Goal: Task Accomplishment & Management: Manage account settings

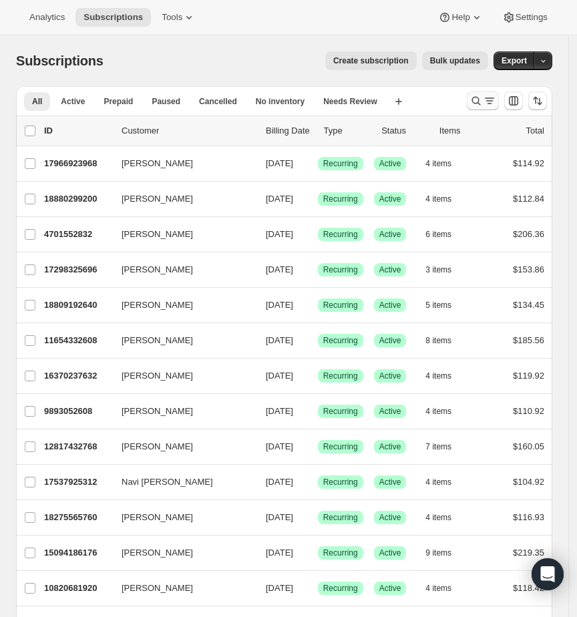
click at [483, 102] on icon "Search and filter results" at bounding box center [475, 100] width 13 height 13
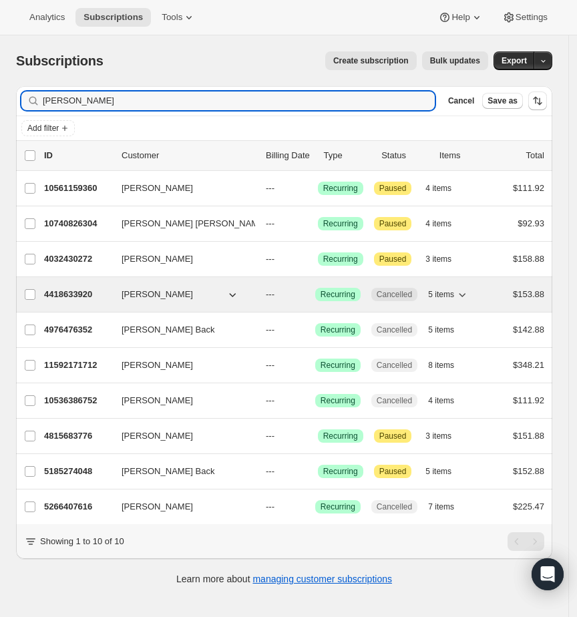
type input "[PERSON_NAME]"
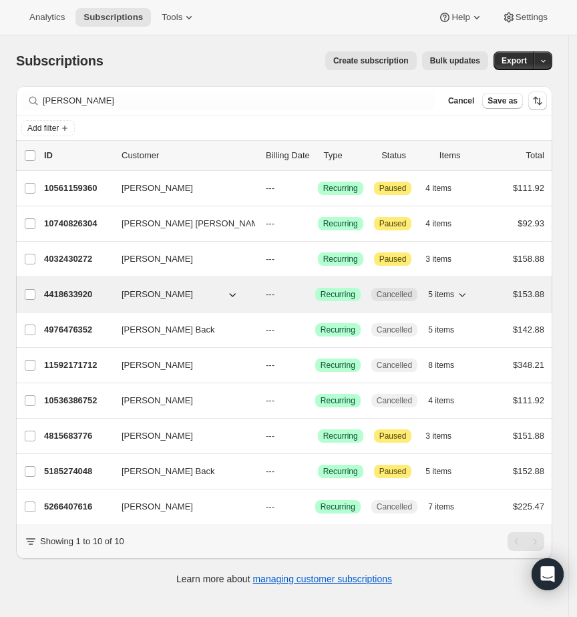
click at [186, 297] on span "[PERSON_NAME]" at bounding box center [157, 294] width 71 height 13
click at [167, 295] on span "[PERSON_NAME]" at bounding box center [157, 294] width 71 height 13
click at [81, 296] on p "4418633920" at bounding box center [77, 294] width 67 height 13
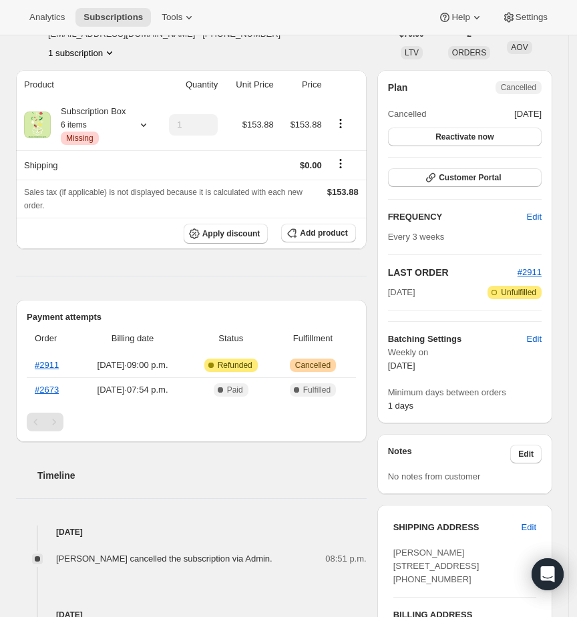
scroll to position [370, 0]
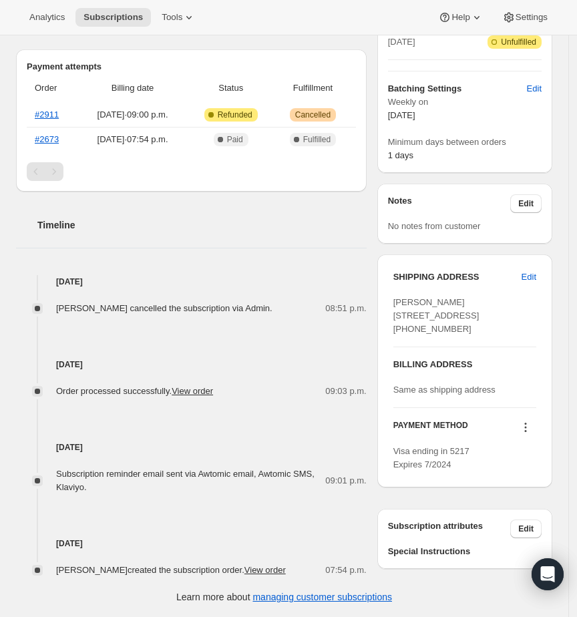
click at [457, 297] on span "[PERSON_NAME] [STREET_ADDRESS] [PHONE_NUMBER]" at bounding box center [436, 315] width 86 height 37
copy span "CHINAKAEVA"
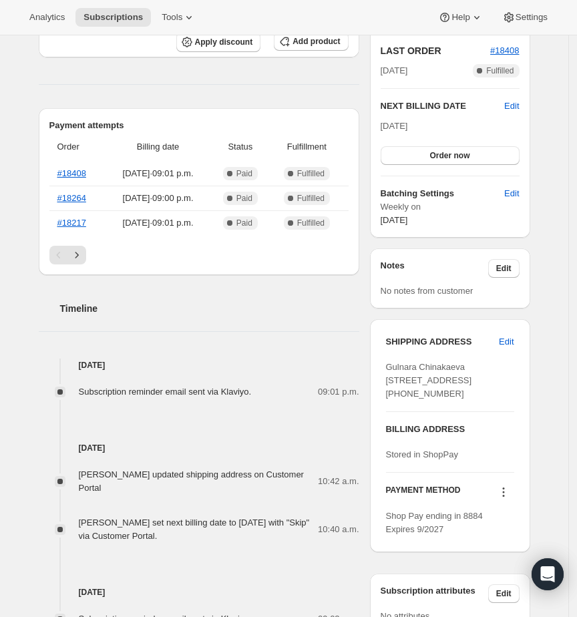
scroll to position [353, 0]
